Goal: Register for event/course

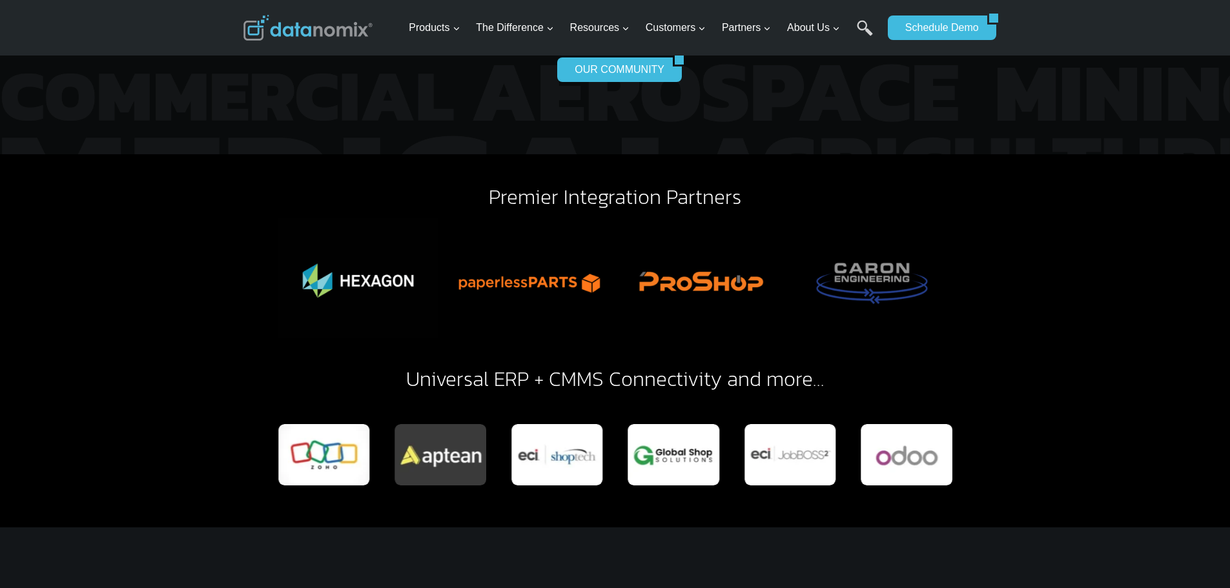
scroll to position [2842, 0]
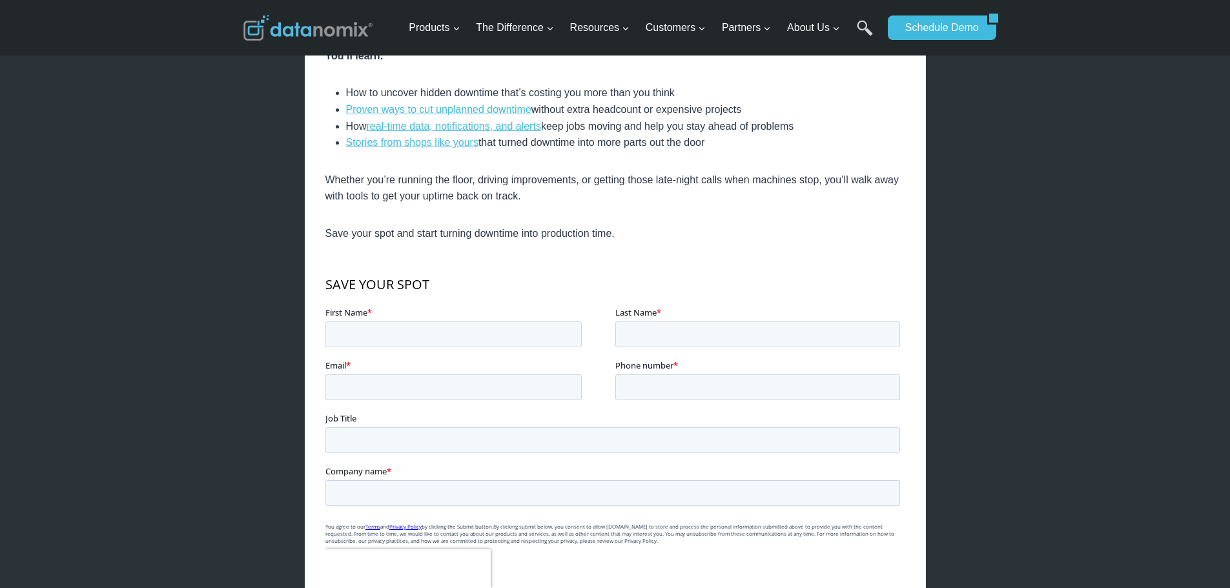
scroll to position [517, 0]
click at [412, 333] on input "First Name *" at bounding box center [453, 333] width 256 height 26
click at [519, 330] on input "First Name *" at bounding box center [453, 333] width 256 height 26
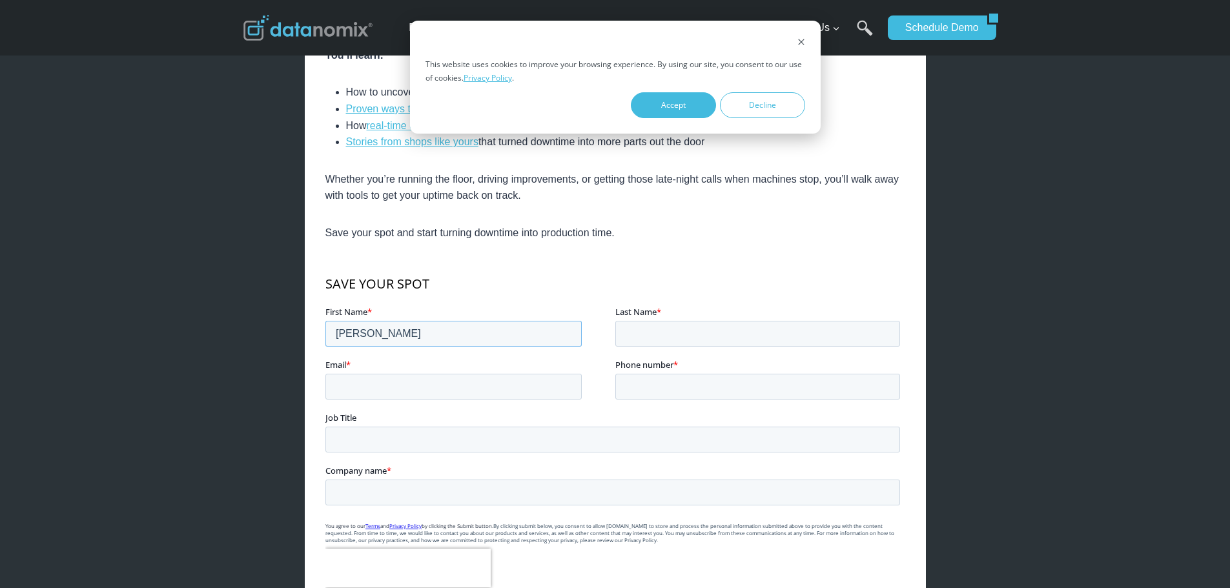
click at [519, 330] on input "Vimal" at bounding box center [453, 333] width 256 height 26
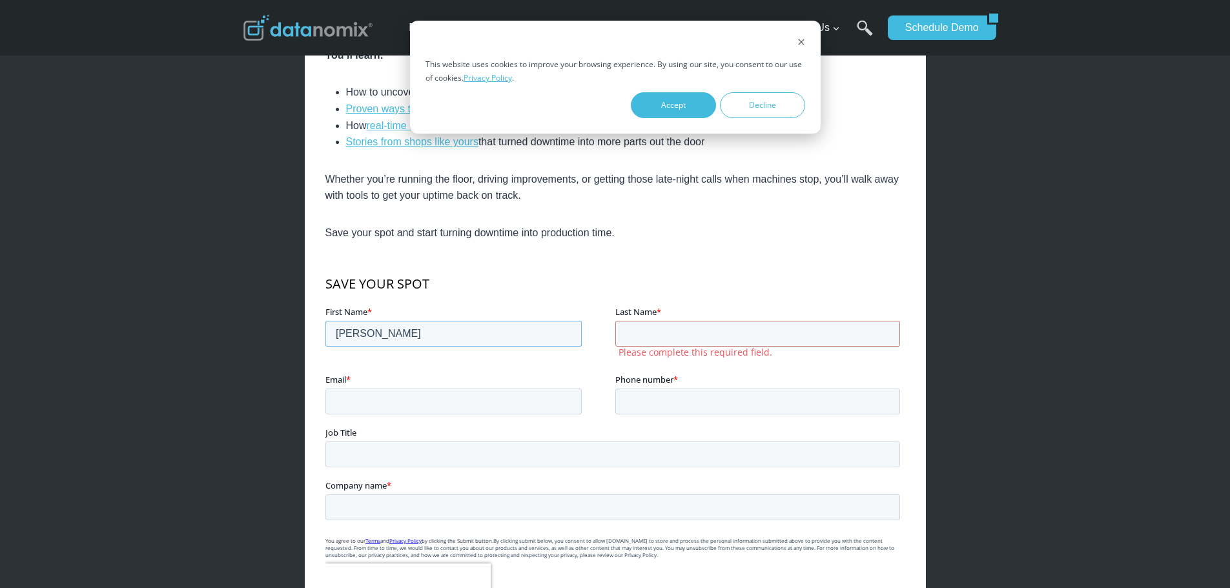
type input "VimalRaj"
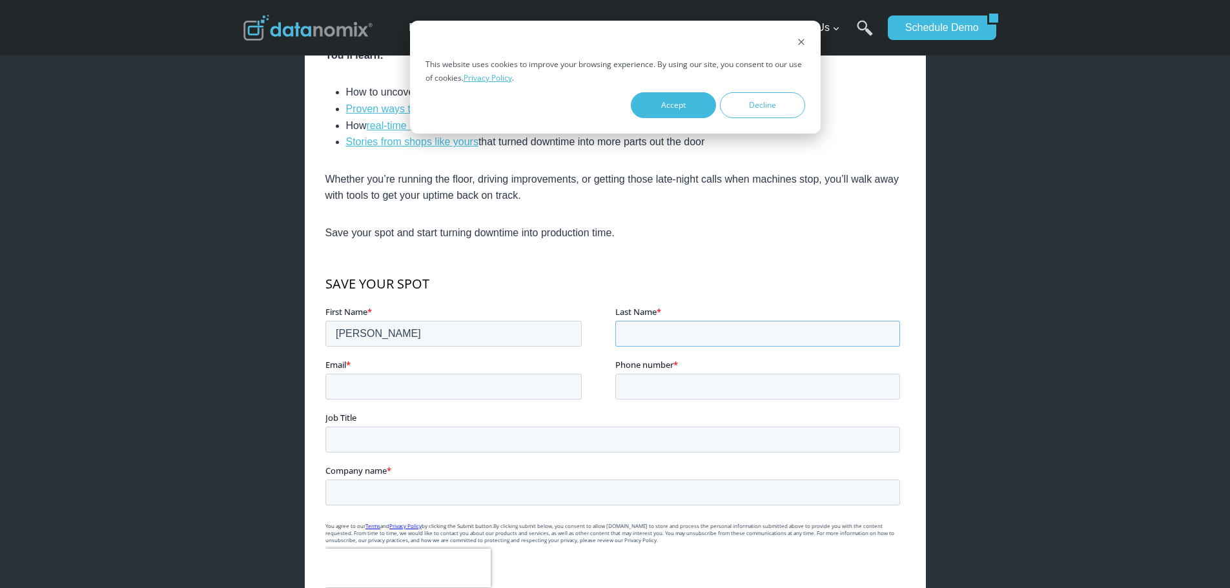
type input "C"
type input "Venkatachalam"
click at [479, 385] on input "Email *" at bounding box center [453, 386] width 256 height 26
click at [414, 384] on input "Email *" at bounding box center [453, 386] width 256 height 26
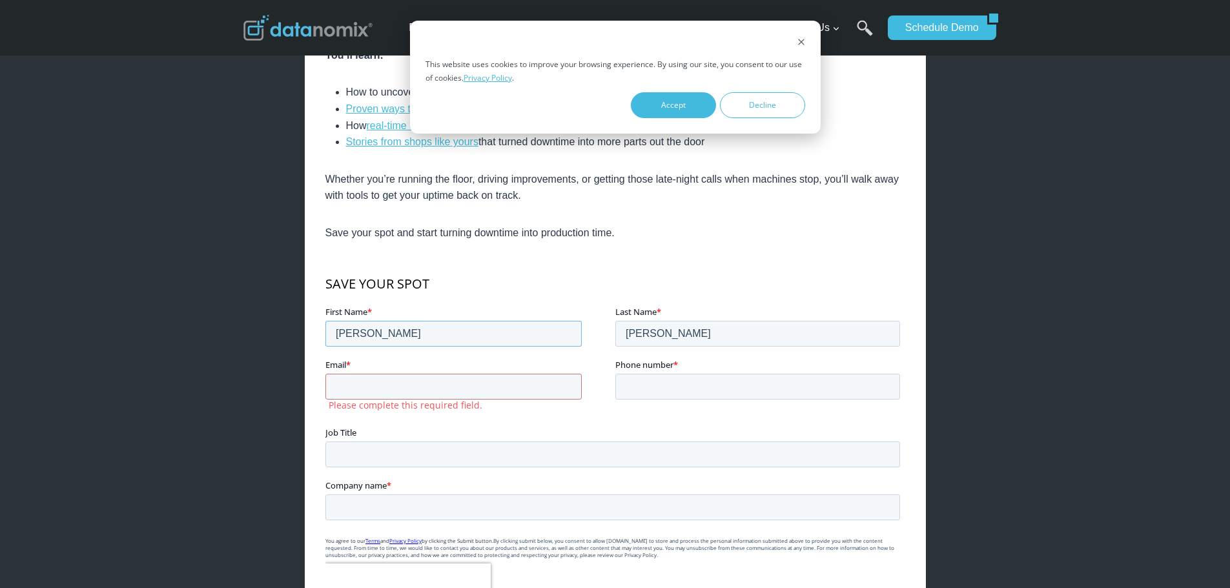
drag, startPoint x: 397, startPoint y: 329, endPoint x: 310, endPoint y: 335, distance: 87.4
click html "SAVE YOUR SPOT First Name * VimalRaj Last Name * Venkatachalam Email * Please c…"
click at [395, 399] on label "Please complete this required field." at bounding box center [471, 405] width 287 height 12
click at [399, 388] on input "Email *" at bounding box center [453, 386] width 256 height 26
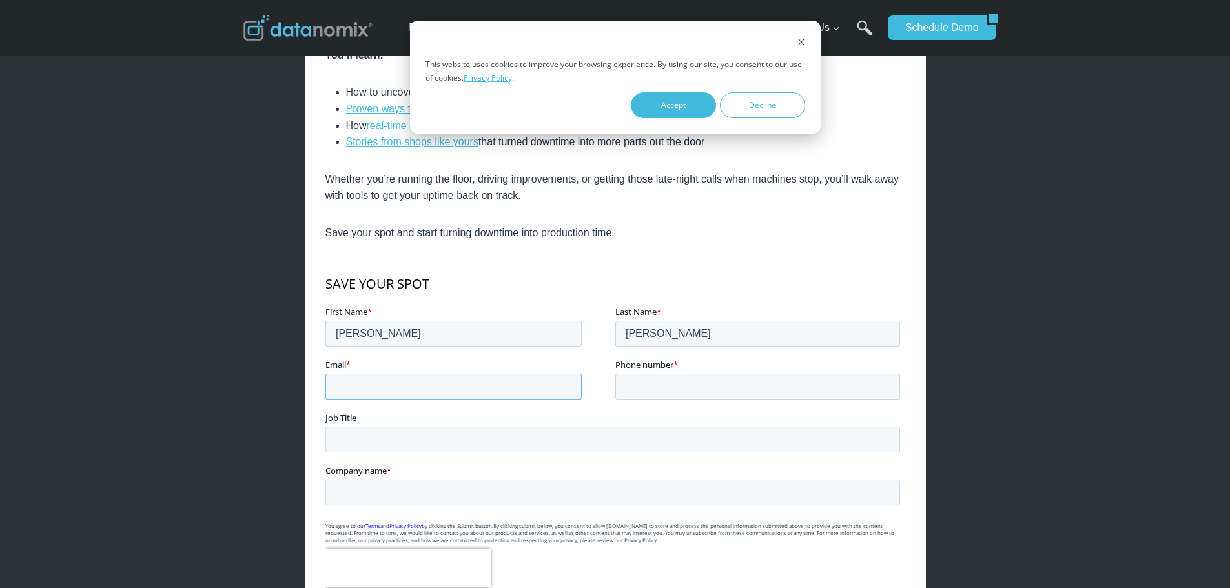
paste input "ITSupport@altiusnxt.com"
type input "ITSupport@altiusnxt.com"
click at [696, 386] on input "Phone number *" at bounding box center [757, 386] width 285 height 26
click at [687, 388] on input "Phone number *" at bounding box center [757, 386] width 285 height 26
click at [475, 445] on input "Job Title" at bounding box center [612, 439] width 575 height 26
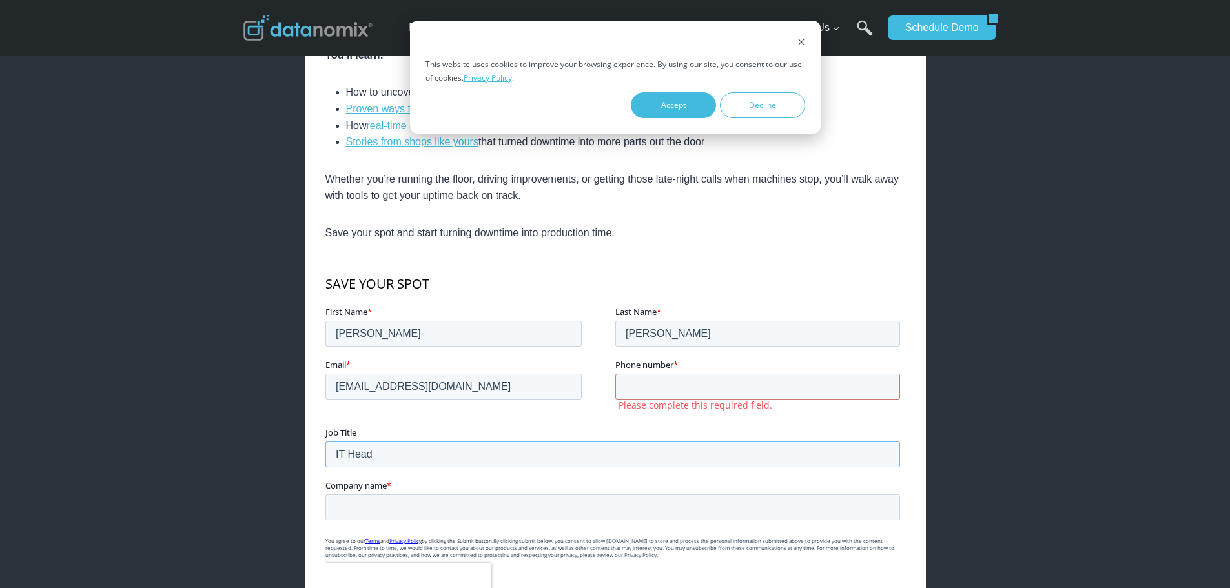
type input "IT Head"
click at [394, 515] on input "Company name *" at bounding box center [612, 507] width 575 height 26
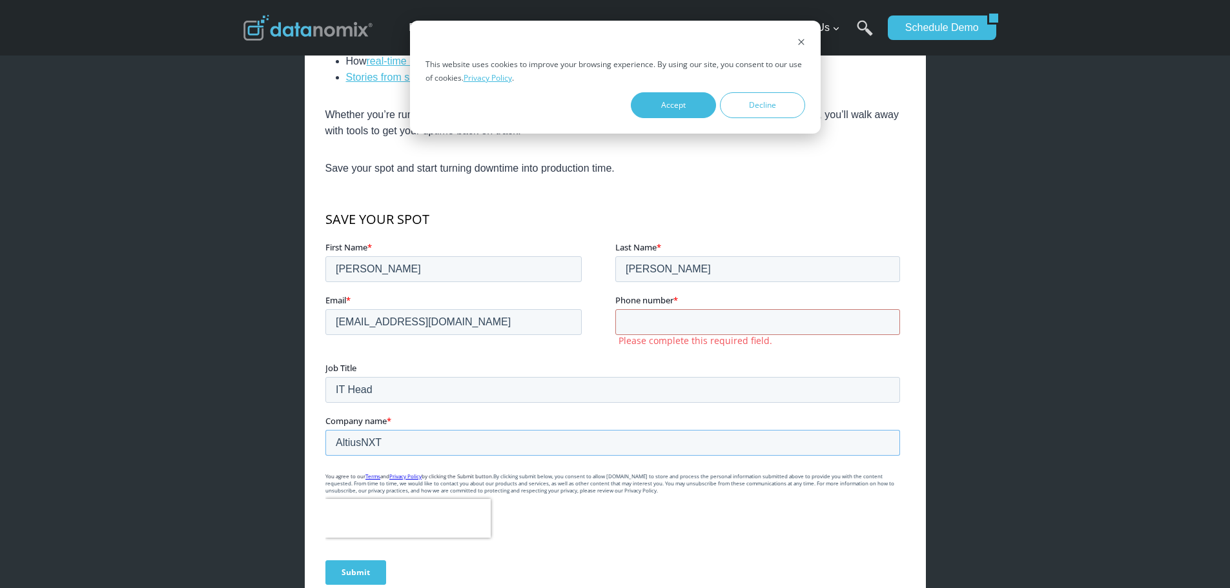
type input "AltiusNXT"
click at [670, 316] on input "Phone number *" at bounding box center [757, 322] width 285 height 26
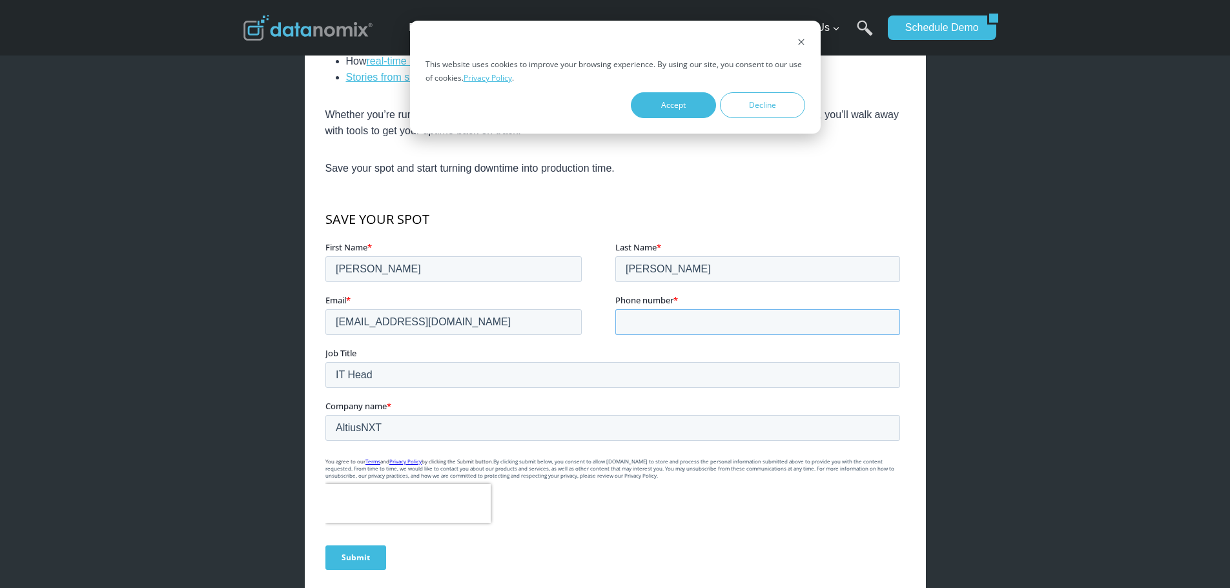
click at [659, 317] on input "Phone number *" at bounding box center [757, 322] width 285 height 26
type input "9"
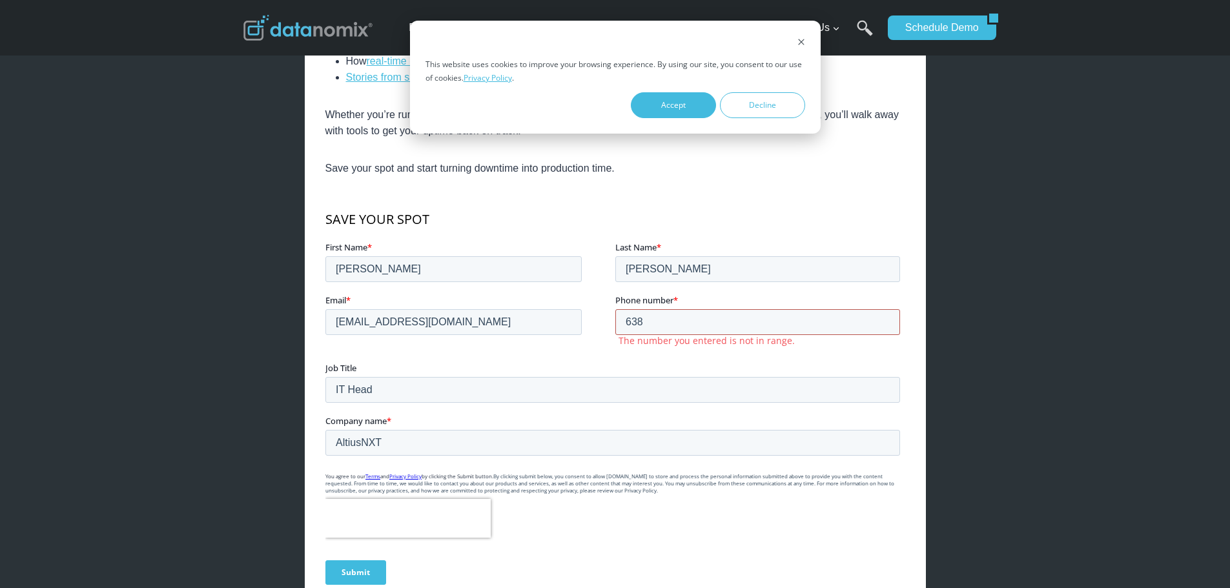
type input "6382649933"
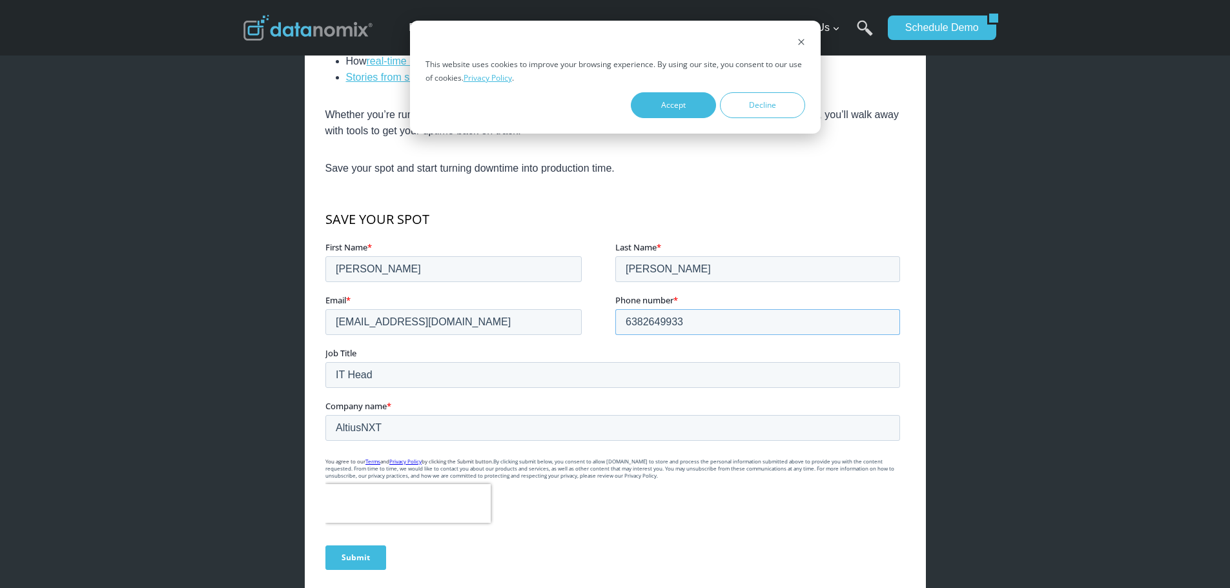
drag, startPoint x: 732, startPoint y: 327, endPoint x: 593, endPoint y: 315, distance: 140.1
click at [593, 315] on fieldset "Email * ITSupport@altiusnxt.com Phone number * 6382649933" at bounding box center [615, 319] width 580 height 53
click at [596, 344] on fieldset "Email * ITSupport@altiusnxt.com Phone number * 6382649933" at bounding box center [615, 319] width 580 height 53
drag, startPoint x: 693, startPoint y: 320, endPoint x: 593, endPoint y: 321, distance: 100.1
click at [593, 321] on fieldset "Email * ITSupport@altiusnxt.com Phone number * 6382649933" at bounding box center [615, 319] width 580 height 53
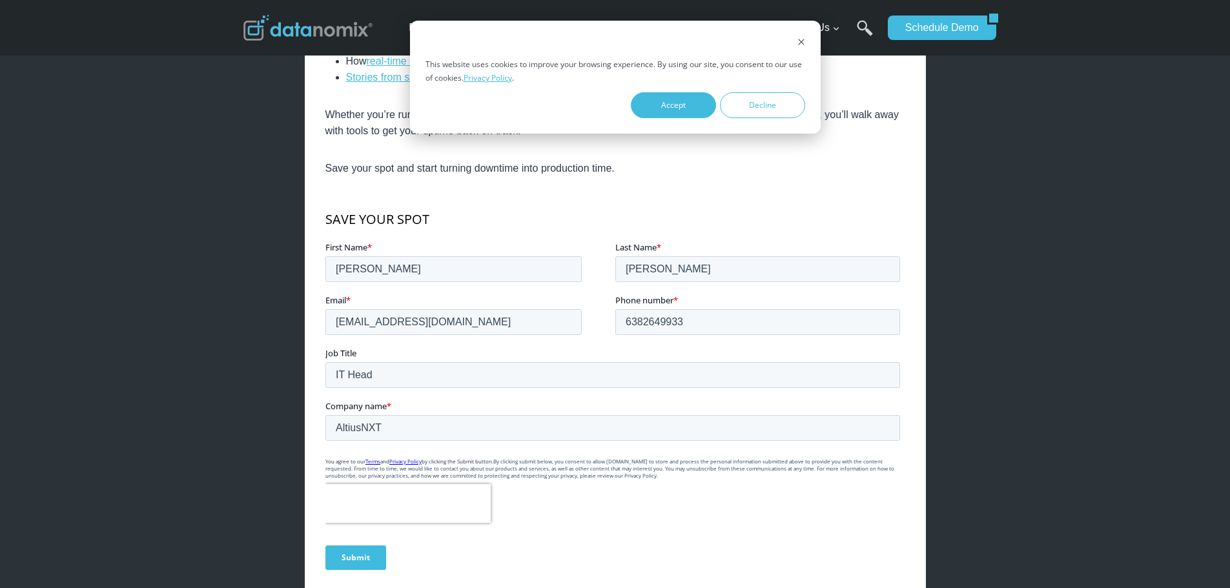
click at [583, 342] on fieldset "Email * ITSupport@altiusnxt.com Phone number * 6382649933" at bounding box center [615, 319] width 580 height 53
drag, startPoint x: 399, startPoint y: 378, endPoint x: 174, endPoint y: 371, distance: 225.5
click html "SAVE YOUR SPOT First Name * VimalRaj Last Name * Venkatachalam Email * ITSuppor…"
click at [444, 343] on fieldset "Email * ITSupport@altiusnxt.com Phone number * 6382649933" at bounding box center [615, 319] width 580 height 53
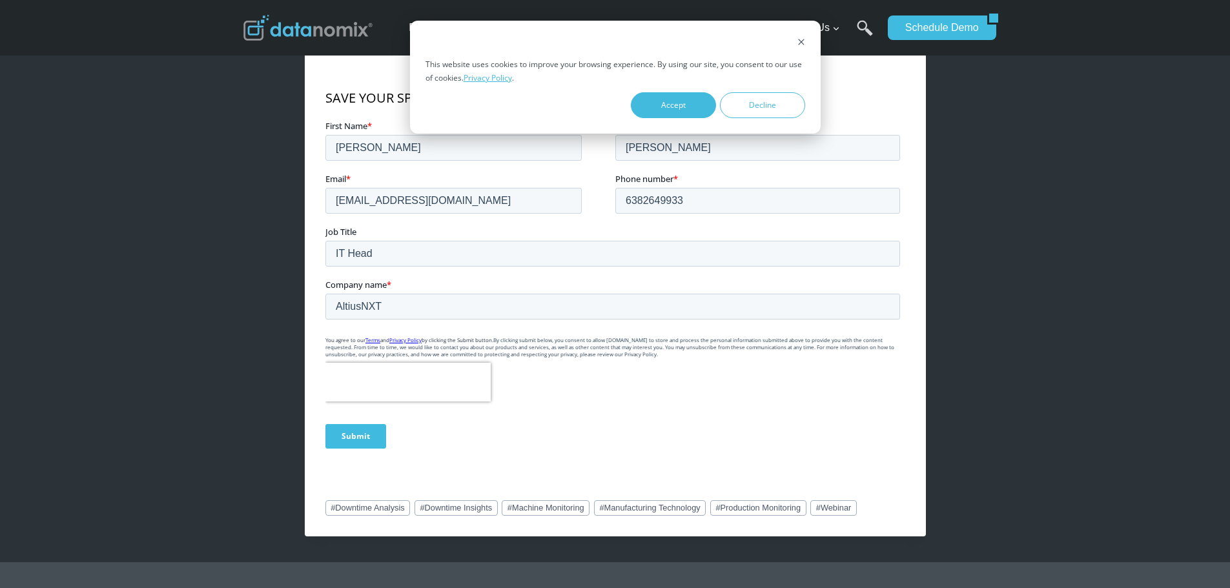
scroll to position [711, 0]
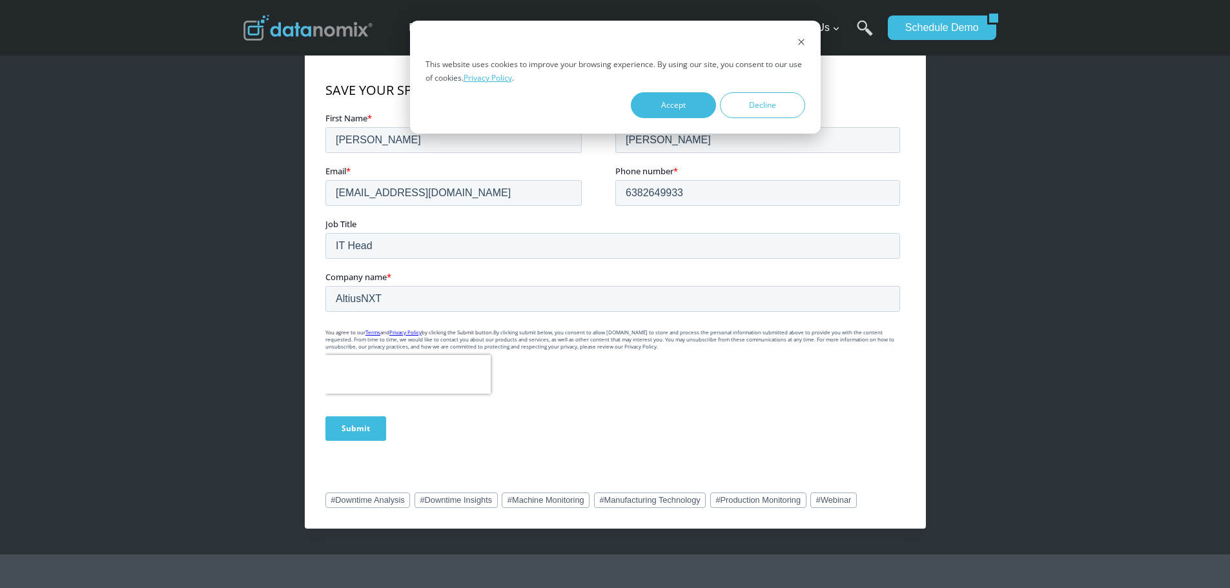
click at [362, 433] on input "Submit" at bounding box center [355, 428] width 61 height 25
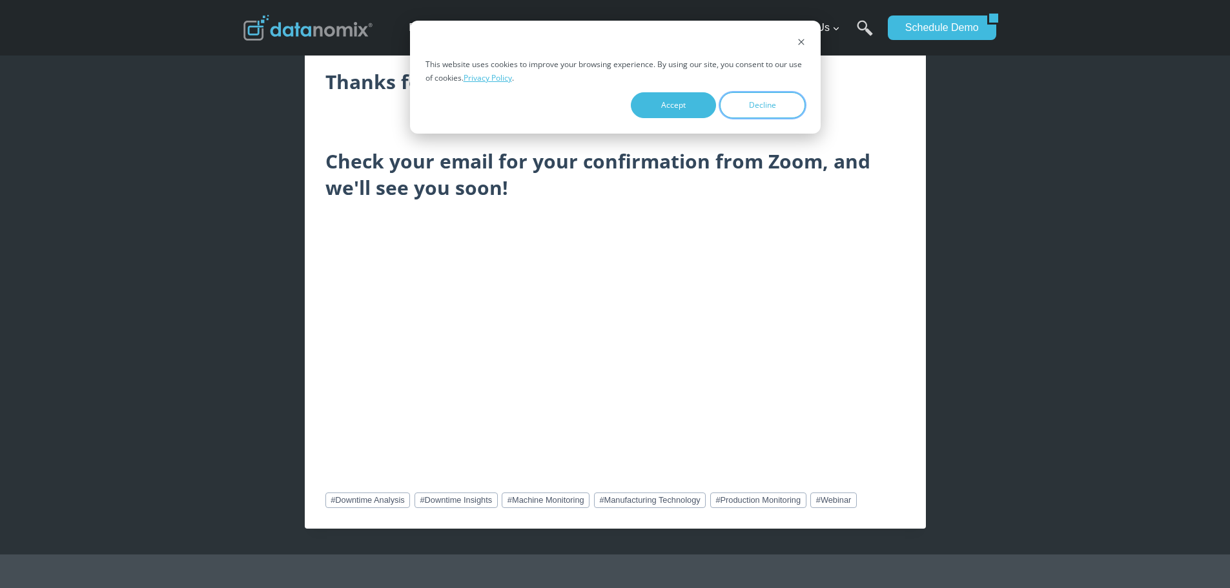
click at [775, 109] on button "Decline" at bounding box center [762, 105] width 85 height 26
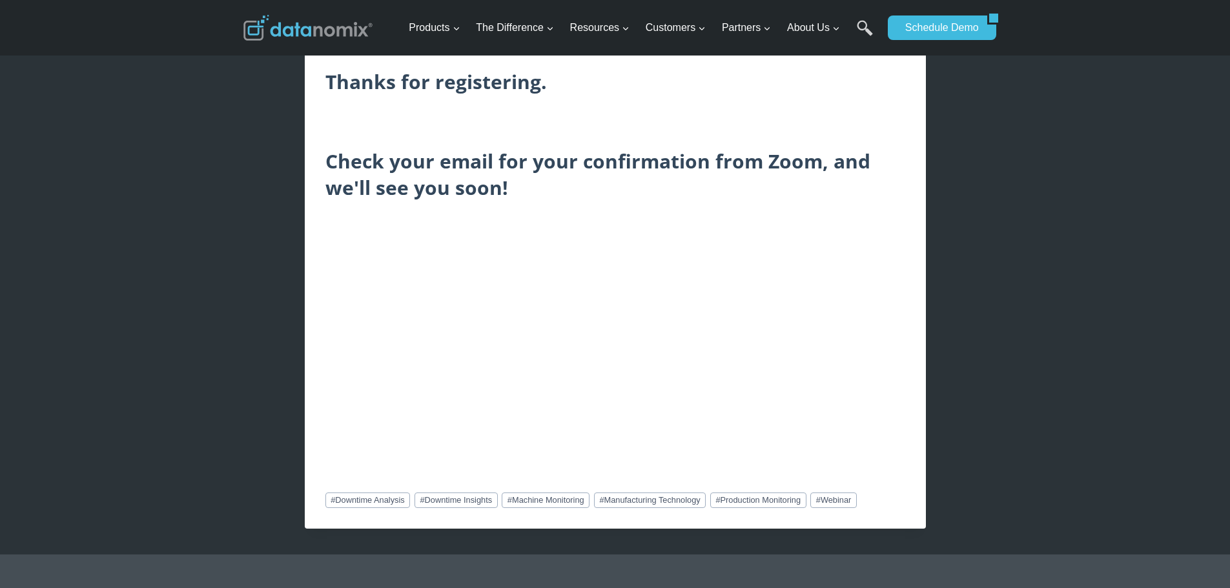
click at [217, 209] on div "× Home / Webinars / WEBINAR: Stop Losing Money: Proven Ways to Reduce Downtime …" at bounding box center [615, 158] width 1230 height 1739
